Goal: Communication & Community: Participate in discussion

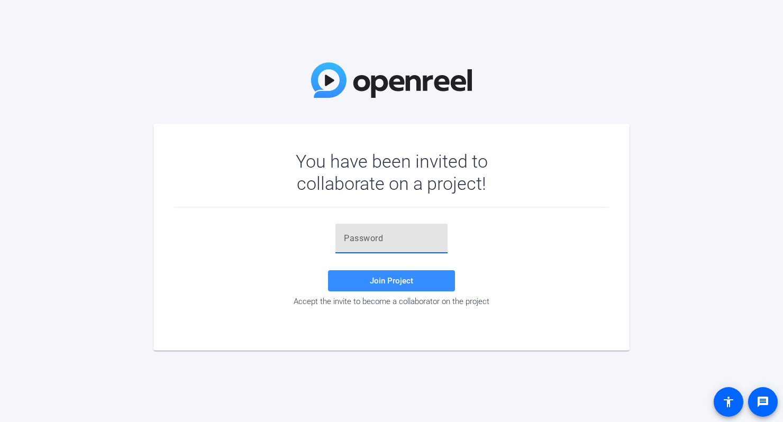
click at [369, 243] on input "text" at bounding box center [391, 238] width 95 height 13
paste input "7lLX32"
type input "7lLX32"
click at [376, 281] on span "Join Project" at bounding box center [391, 281] width 43 height 10
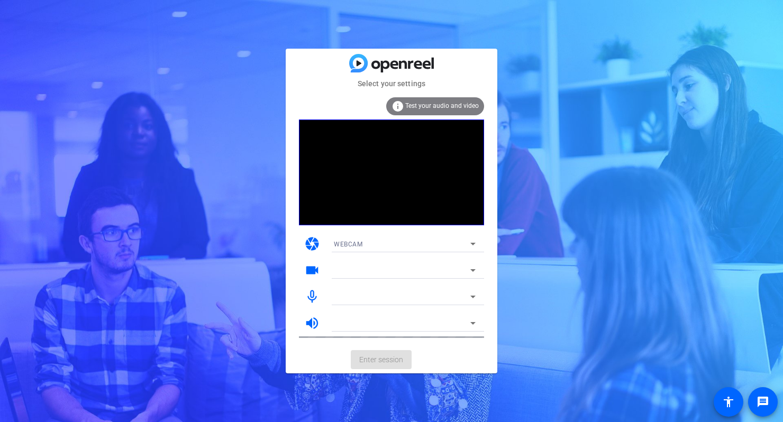
click at [470, 267] on icon at bounding box center [473, 270] width 13 height 13
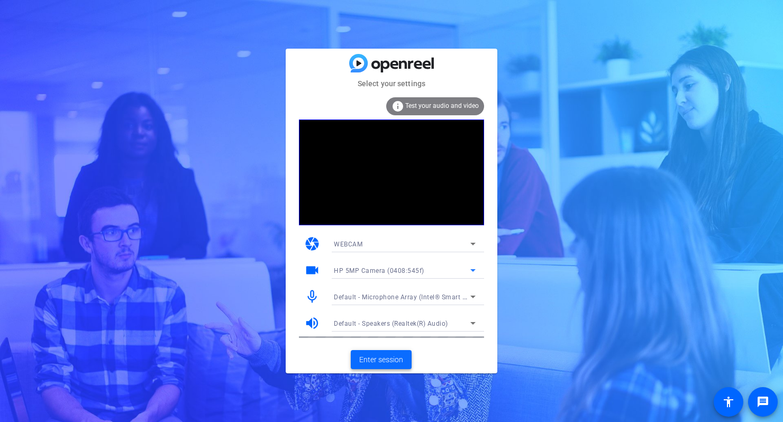
click at [366, 358] on span "Enter session" at bounding box center [381, 359] width 44 height 11
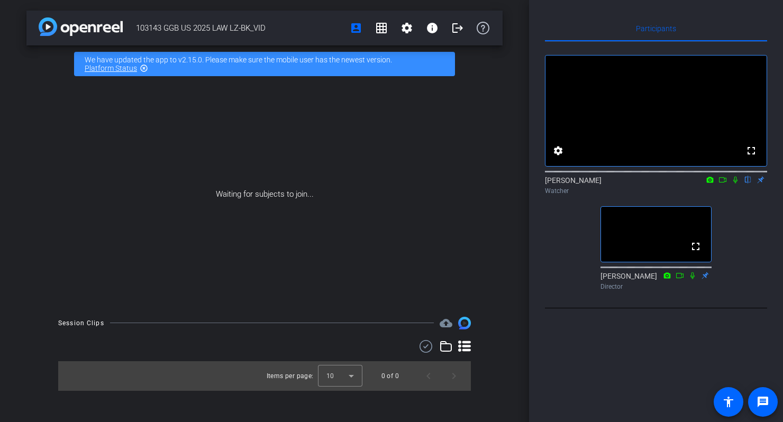
click at [33, 314] on div "103143 GGB US 2025 LAW LZ-BK_VID account_box grid_on settings info logout We ha…" at bounding box center [264, 211] width 529 height 422
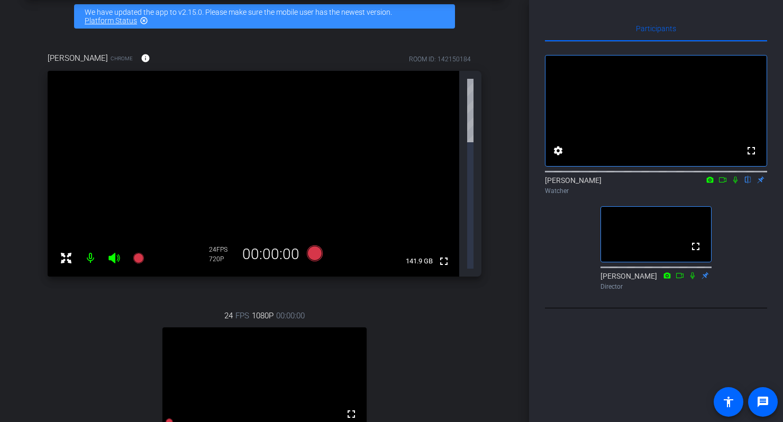
scroll to position [46, 0]
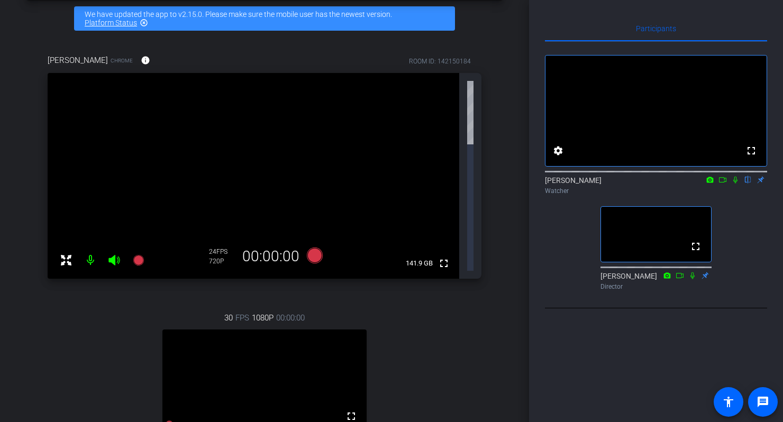
drag, startPoint x: 473, startPoint y: 243, endPoint x: 494, endPoint y: 285, distance: 46.9
click at [494, 285] on div "[PERSON_NAME] Chrome info ROOM ID: 142150184 fullscreen 141.9 GB 24 FPS 720P 00…" at bounding box center [264, 278] width 476 height 483
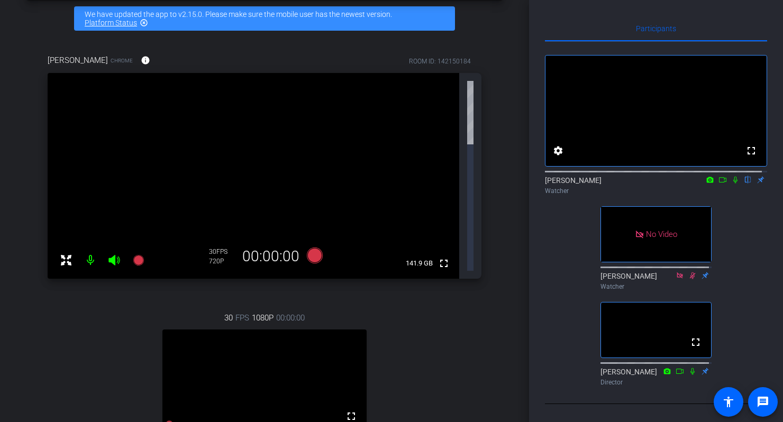
click at [77, 295] on div "30 FPS 1080P 00:00:00 fullscreen [PERSON_NAME] Subject - Chrome" at bounding box center [265, 402] width 434 height 214
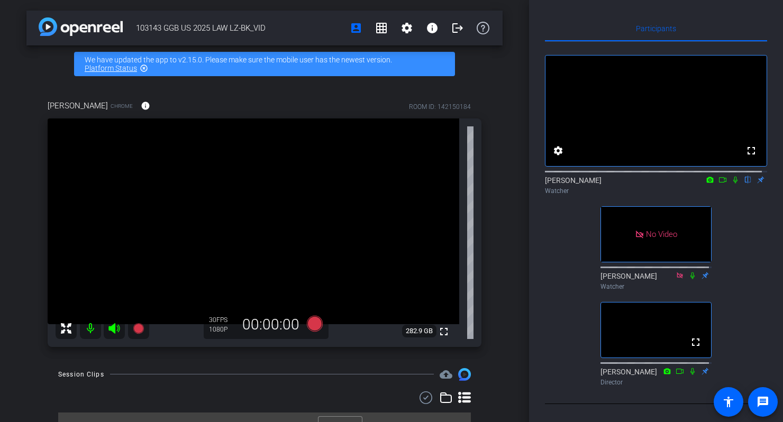
click at [22, 207] on div "103143 GGB US 2025 LAW LZ-BK_VID account_box grid_on settings info logout We ha…" at bounding box center [264, 211] width 529 height 422
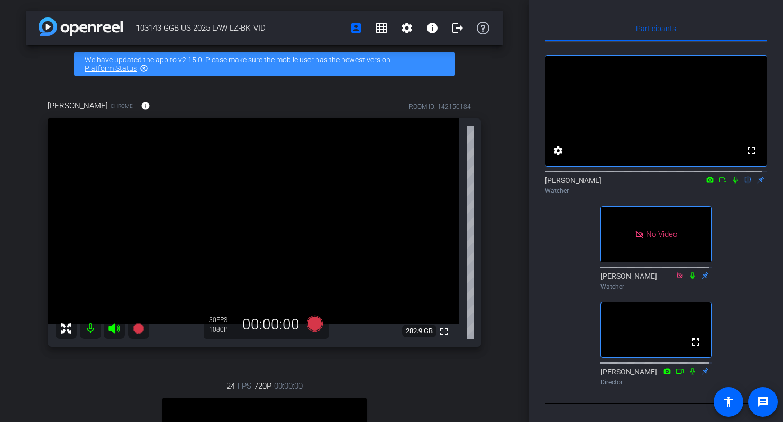
click at [265, 115] on div "[PERSON_NAME] Chrome info ROOM ID: 142150184" at bounding box center [265, 105] width 434 height 25
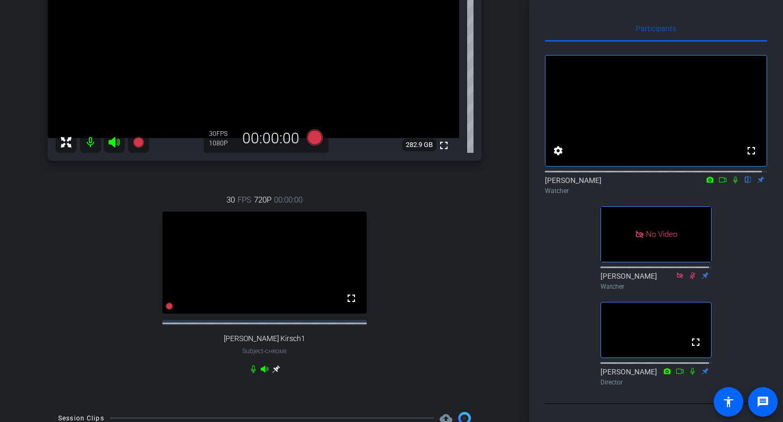
scroll to position [137, 0]
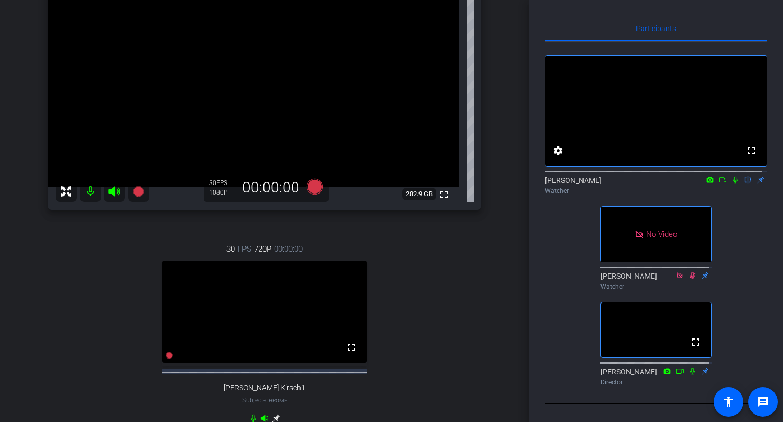
click at [731, 184] on icon at bounding box center [735, 179] width 8 height 7
